Goal: Task Accomplishment & Management: Complete application form

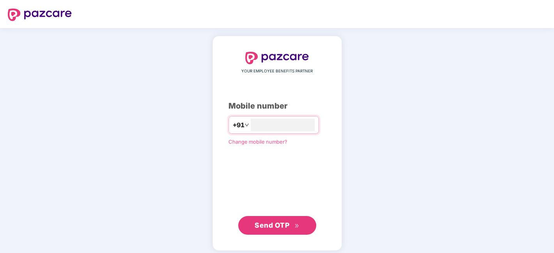
type input "**********"
click at [280, 223] on span "Send OTP" at bounding box center [271, 225] width 35 height 8
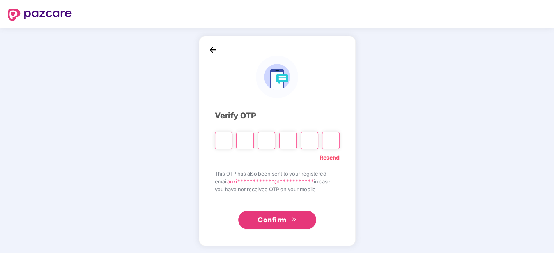
type input "*"
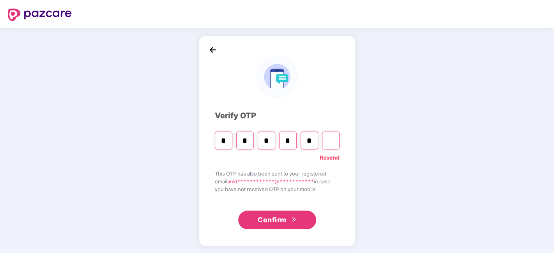
type input "*"
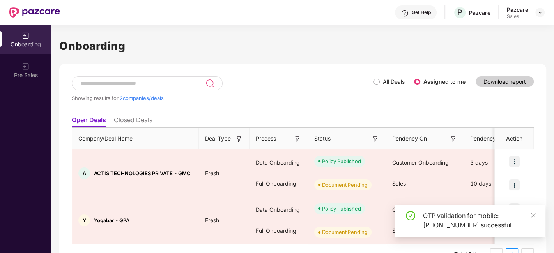
scroll to position [19, 0]
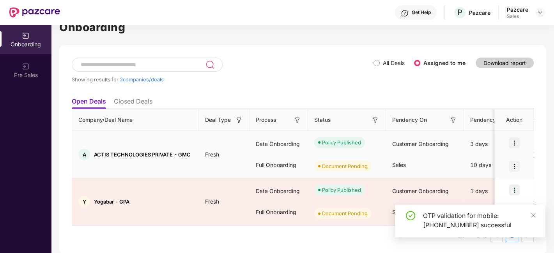
click at [516, 165] on img at bounding box center [513, 166] width 11 height 11
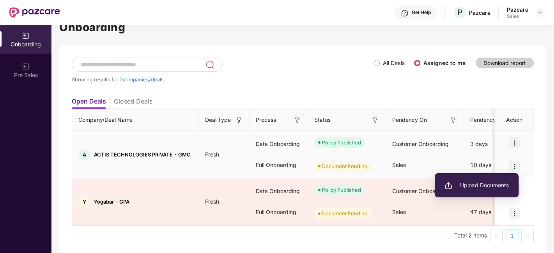
click at [487, 184] on span "Upload Documents" at bounding box center [476, 185] width 64 height 9
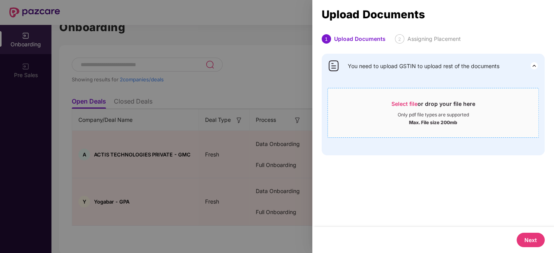
click at [404, 101] on span "Select file" at bounding box center [404, 104] width 26 height 7
click at [152, 94] on div at bounding box center [277, 126] width 554 height 253
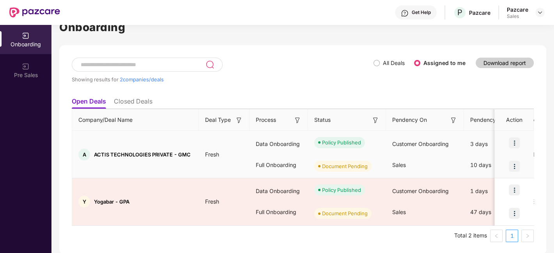
click at [509, 162] on img at bounding box center [513, 166] width 11 height 11
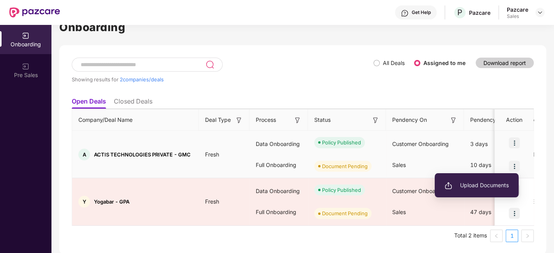
click at [487, 186] on span "Upload Documents" at bounding box center [476, 185] width 64 height 9
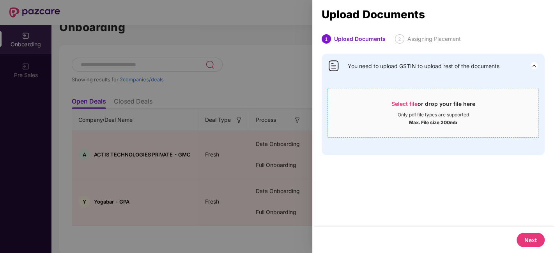
click at [401, 103] on span "Select file" at bounding box center [404, 104] width 26 height 7
click at [273, 38] on div at bounding box center [277, 126] width 554 height 253
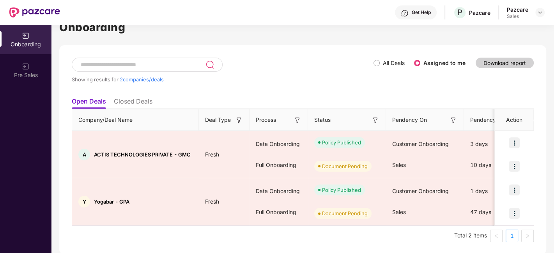
scroll to position [0, 0]
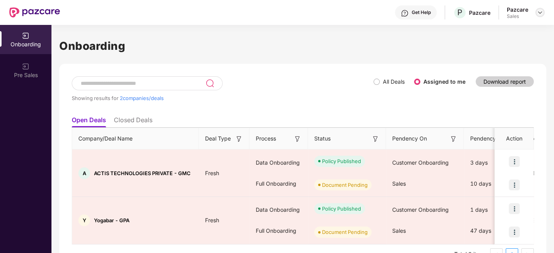
click at [538, 8] on div at bounding box center [539, 12] width 9 height 9
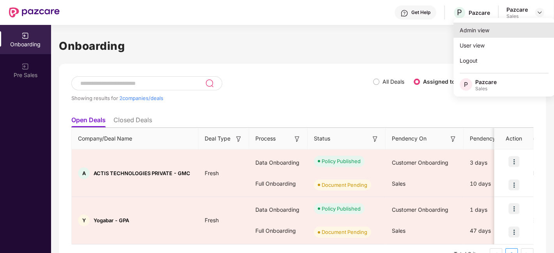
click at [486, 30] on div "Admin view" at bounding box center [503, 30] width 101 height 15
